Goal: Task Accomplishment & Management: Complete application form

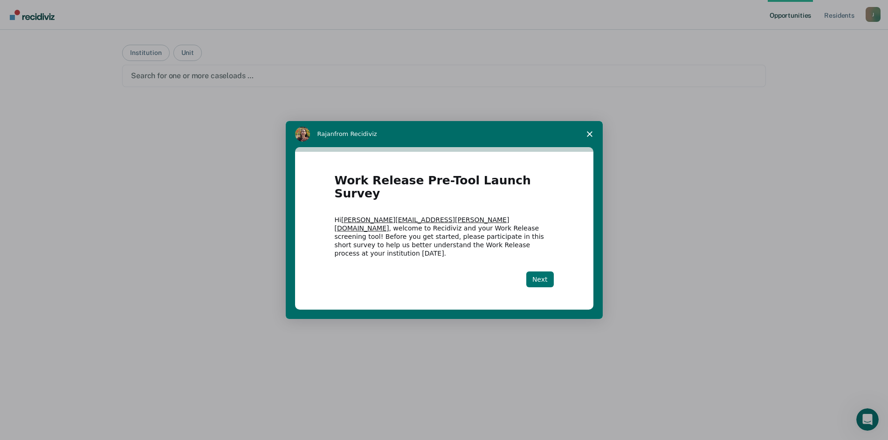
click at [547, 272] on button "Next" at bounding box center [539, 280] width 27 height 16
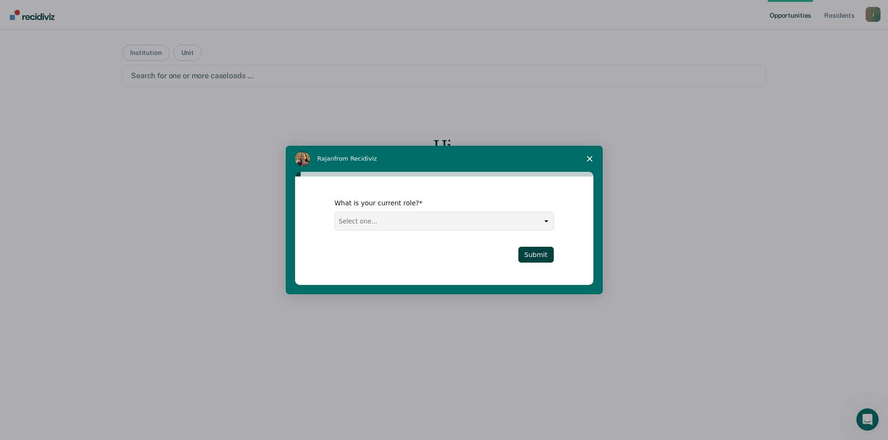
click at [548, 220] on select "Select one... Case Manager FUM Assistant [PERSON_NAME] [PERSON_NAME]" at bounding box center [444, 222] width 218 height 18
select select "Case Manager"
click at [335, 213] on select "Select one... Case Manager FUM Assistant [PERSON_NAME] [PERSON_NAME]" at bounding box center [444, 222] width 218 height 18
click at [548, 254] on button "Submit" at bounding box center [535, 255] width 35 height 16
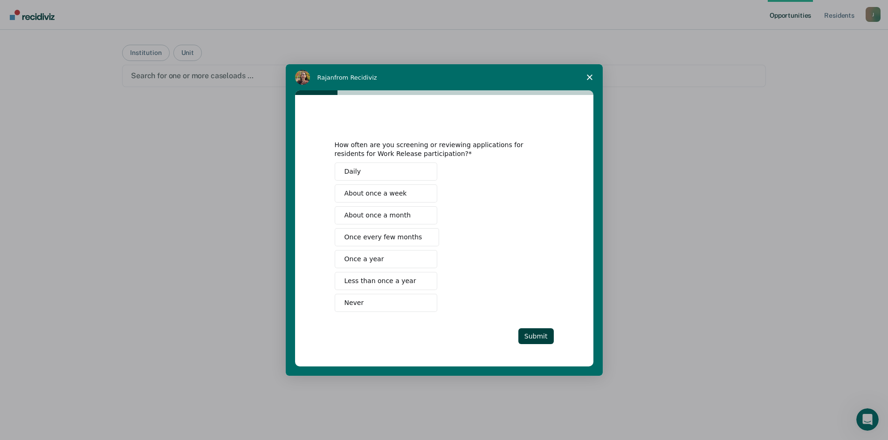
click at [387, 305] on button "Never" at bounding box center [386, 303] width 103 height 18
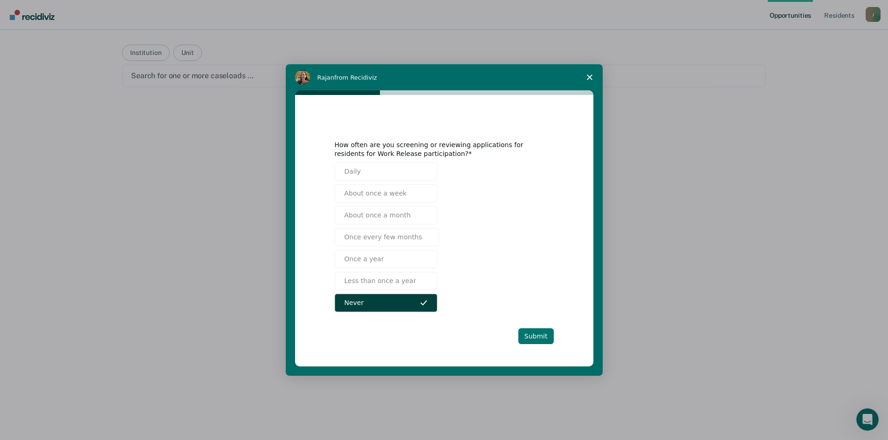
click at [533, 336] on button "Submit" at bounding box center [535, 337] width 35 height 16
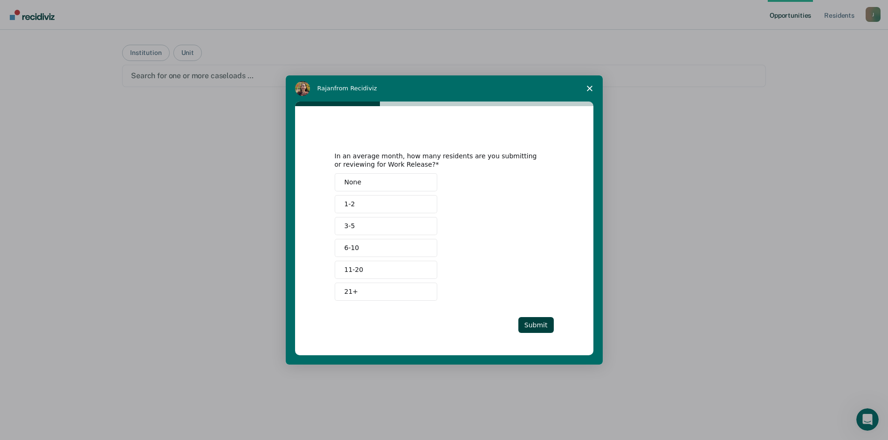
click at [354, 181] on span "None" at bounding box center [352, 183] width 17 height 10
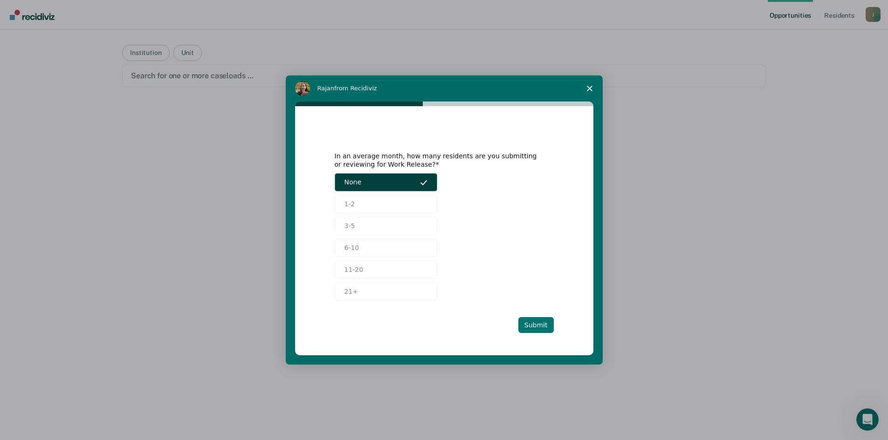
click at [530, 326] on button "Submit" at bounding box center [535, 325] width 35 height 16
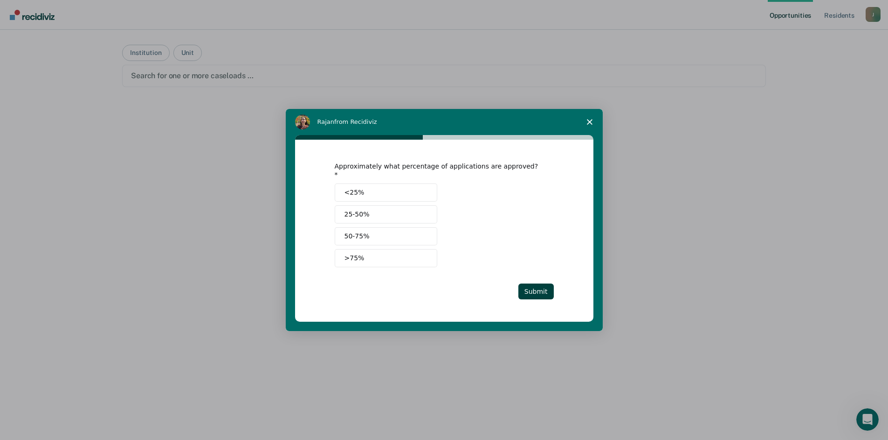
drag, startPoint x: 542, startPoint y: 288, endPoint x: 533, endPoint y: 279, distance: 12.2
click at [542, 287] on button "Submit" at bounding box center [535, 292] width 35 height 16
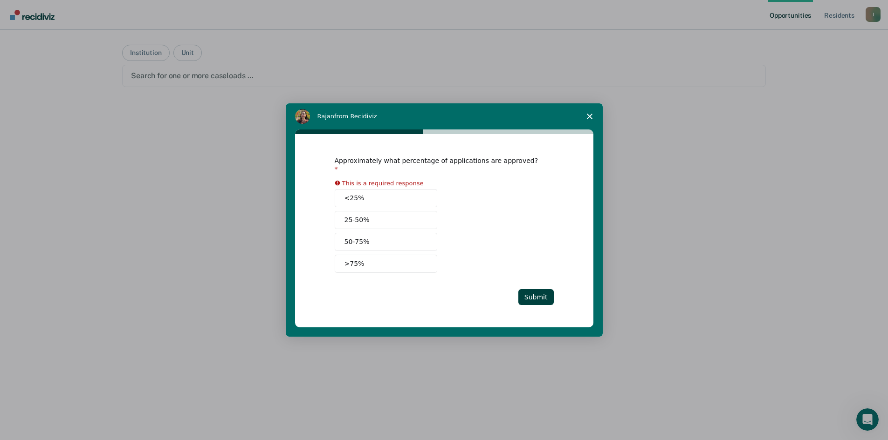
click at [393, 194] on button "<25%" at bounding box center [386, 198] width 103 height 18
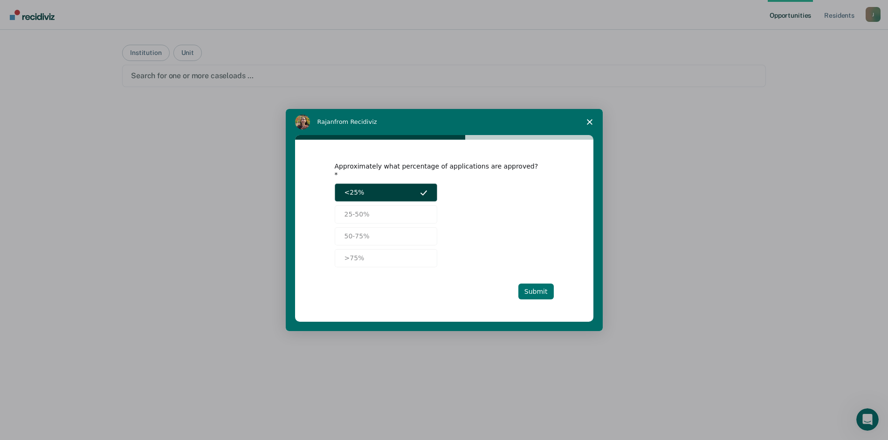
click at [539, 289] on button "Submit" at bounding box center [535, 292] width 35 height 16
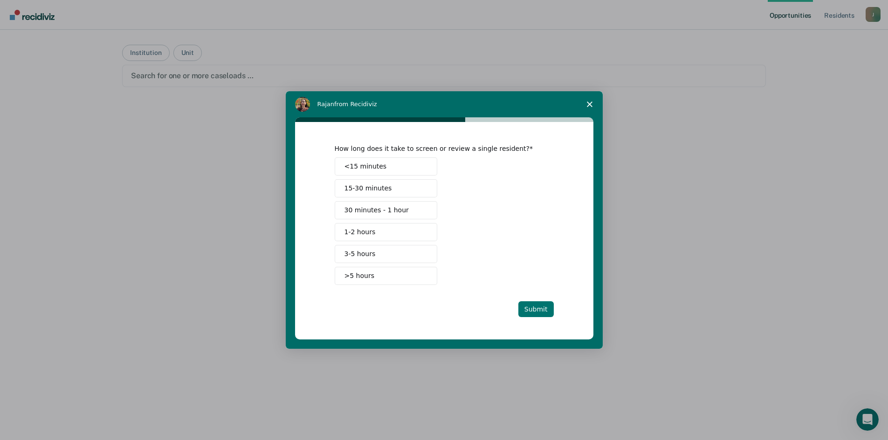
click at [534, 310] on button "Submit" at bounding box center [535, 310] width 35 height 16
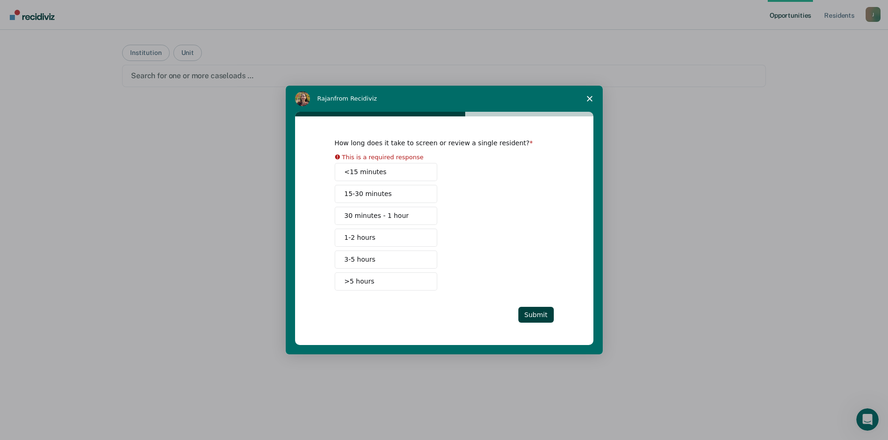
click at [376, 175] on button "<15 minutes" at bounding box center [386, 172] width 103 height 18
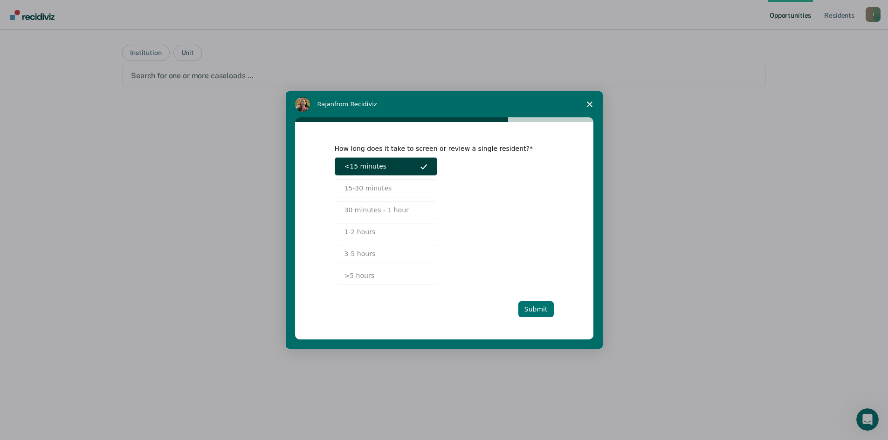
click at [539, 303] on button "Submit" at bounding box center [535, 310] width 35 height 16
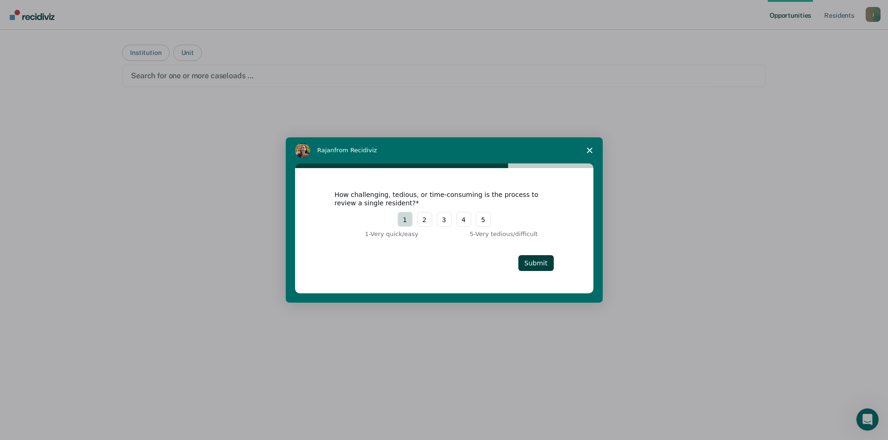
click at [404, 226] on button "1" at bounding box center [405, 219] width 15 height 15
click at [526, 262] on button "Submit" at bounding box center [535, 263] width 35 height 16
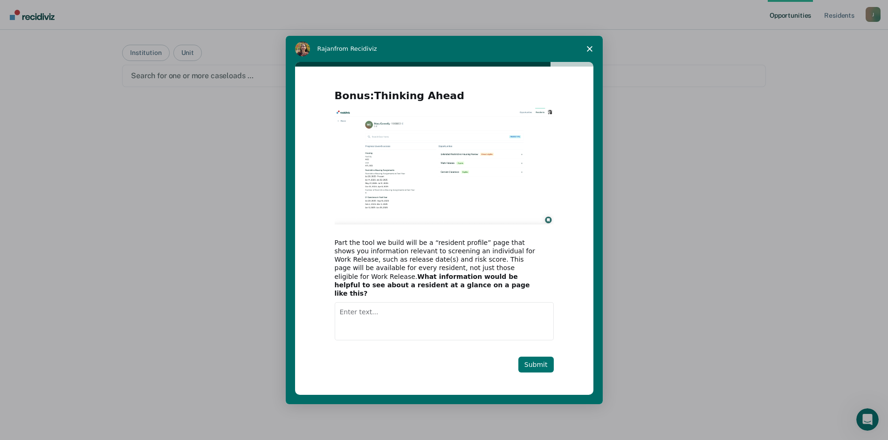
click at [535, 360] on button "Submit" at bounding box center [535, 365] width 35 height 16
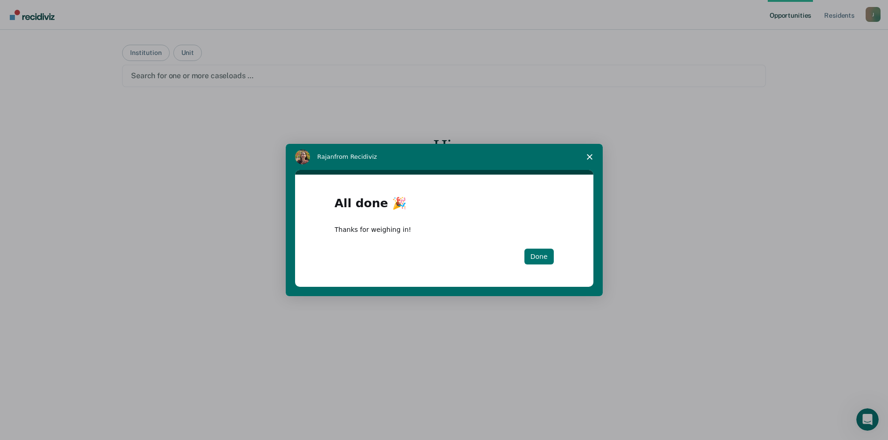
click at [541, 258] on button "Done" at bounding box center [538, 257] width 29 height 16
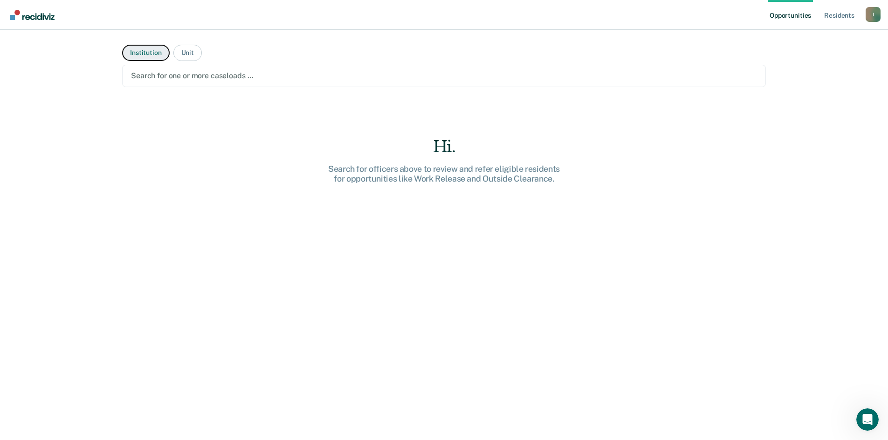
click at [143, 54] on button "Institution" at bounding box center [145, 53] width 47 height 16
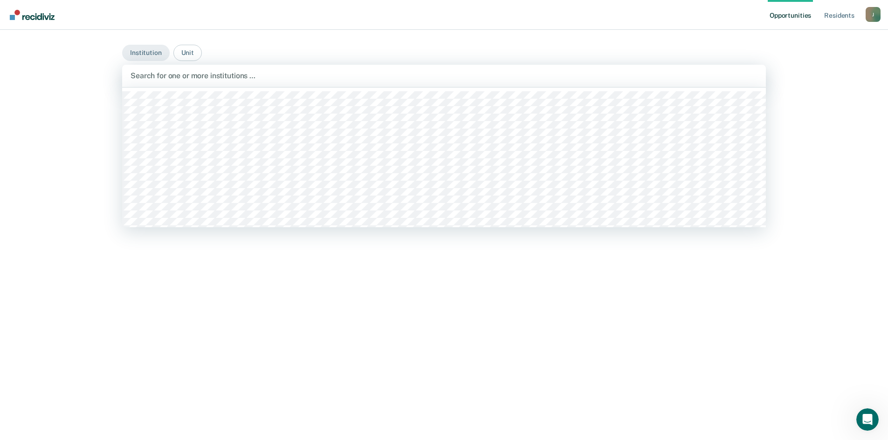
click at [216, 77] on div at bounding box center [443, 75] width 627 height 11
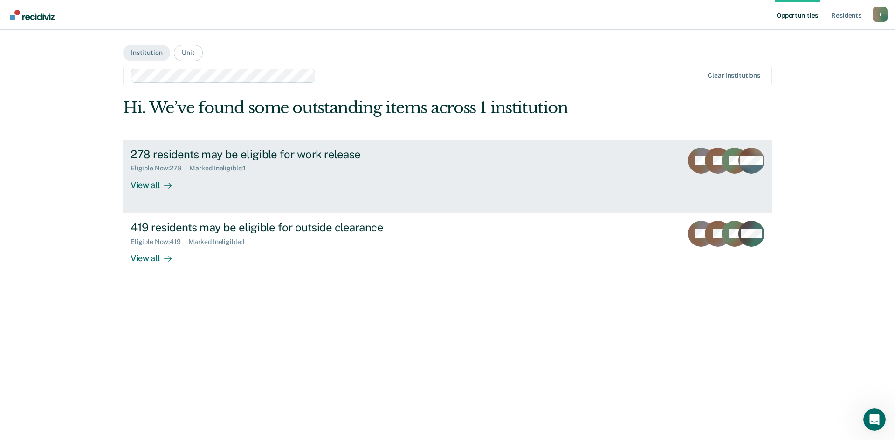
click at [149, 182] on div "View all" at bounding box center [156, 181] width 52 height 18
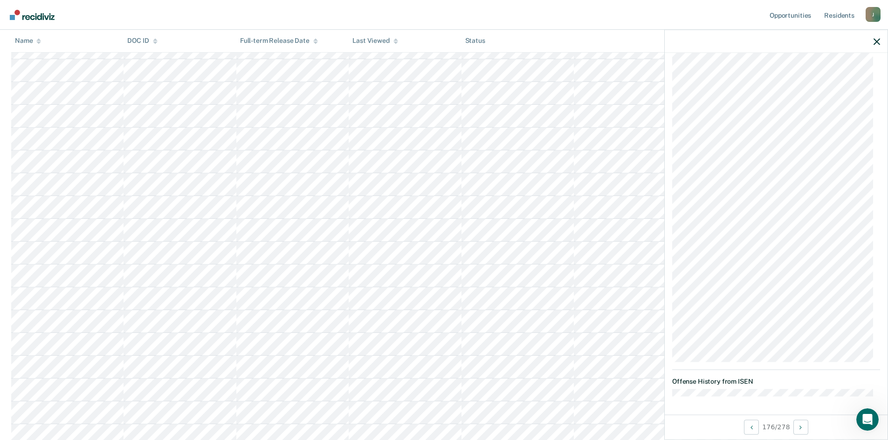
scroll to position [3092, 0]
